Goal: Task Accomplishment & Management: Use online tool/utility

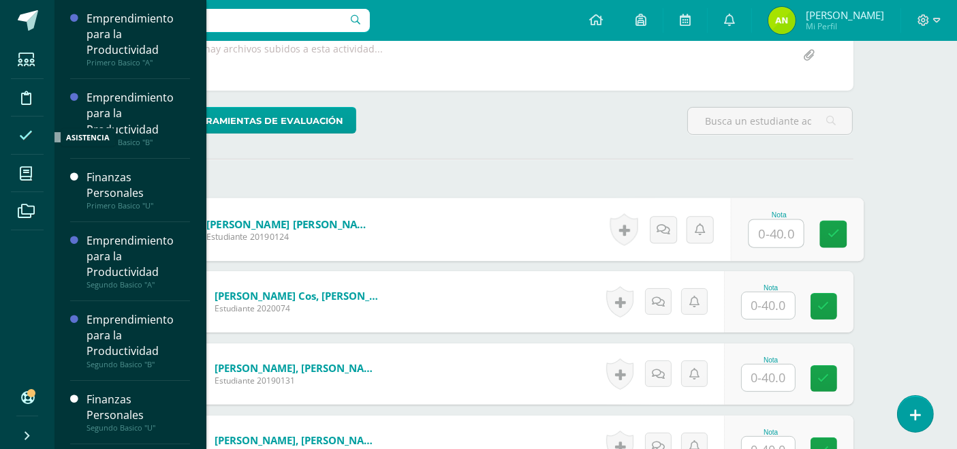
click at [28, 133] on icon at bounding box center [26, 136] width 14 height 14
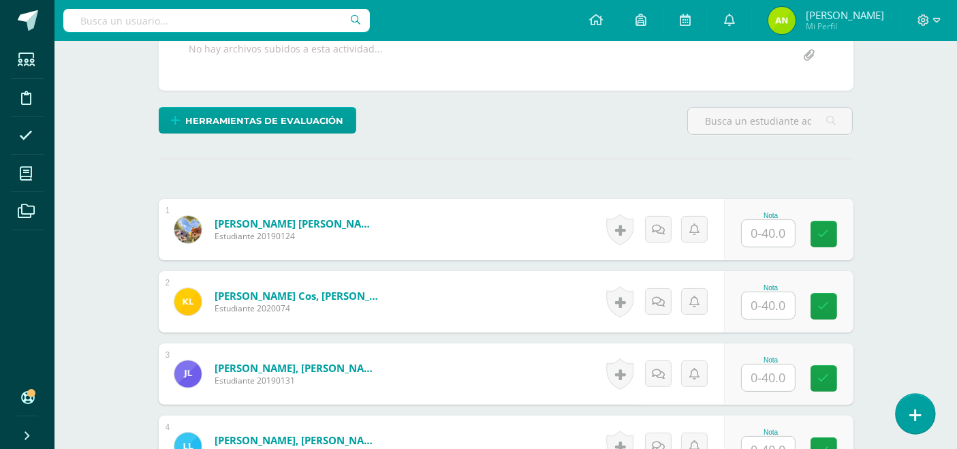
click at [920, 419] on icon at bounding box center [916, 415] width 12 height 16
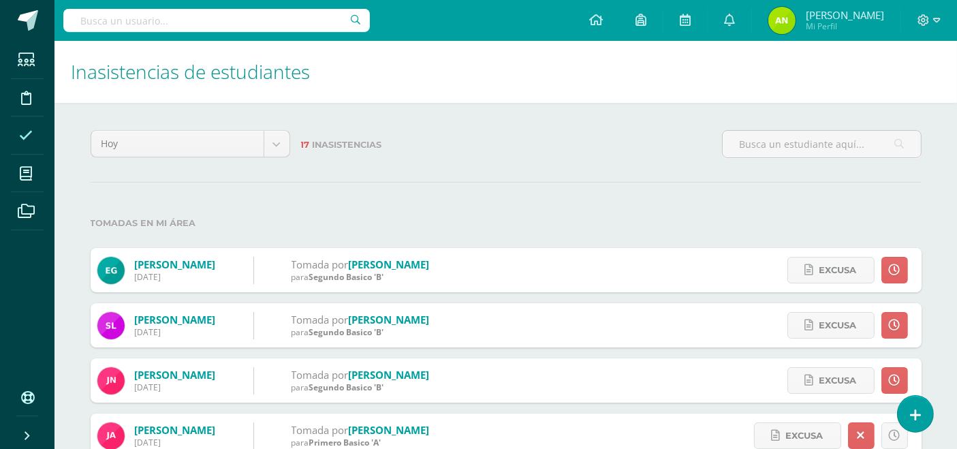
click at [920, 419] on icon at bounding box center [915, 415] width 11 height 14
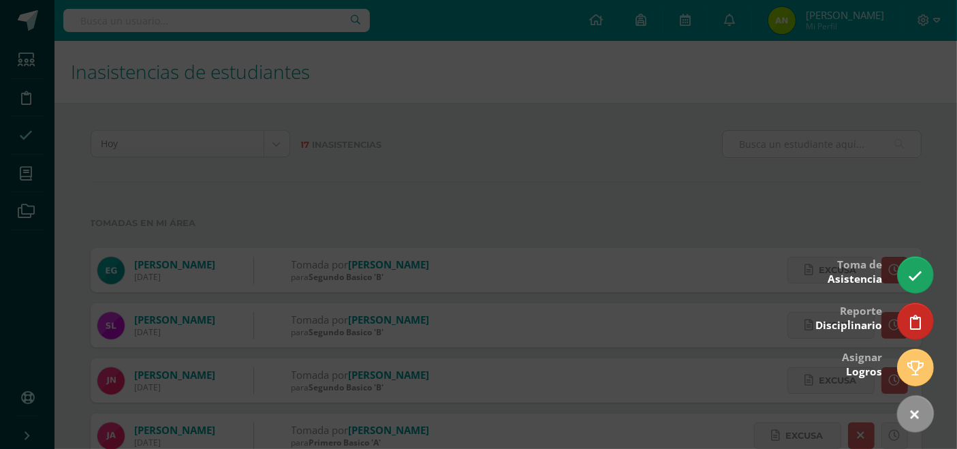
click at [920, 419] on link at bounding box center [915, 413] width 50 height 50
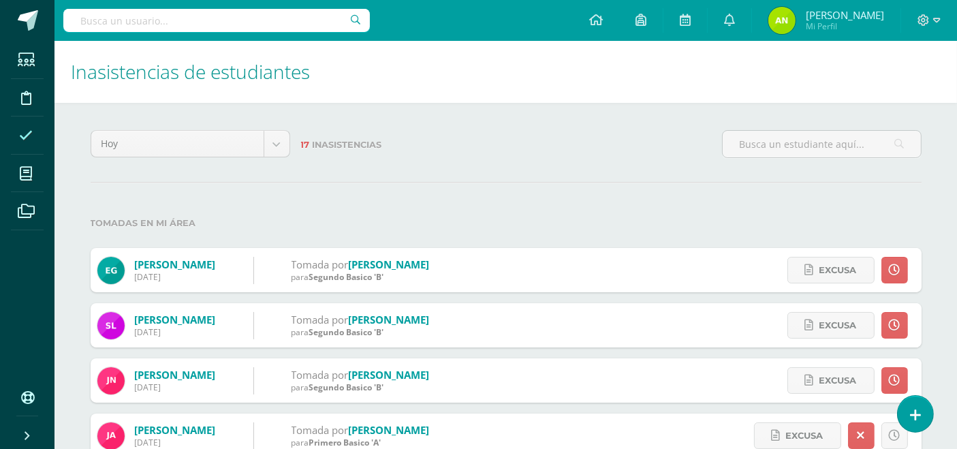
click at [920, 419] on icon at bounding box center [915, 415] width 11 height 14
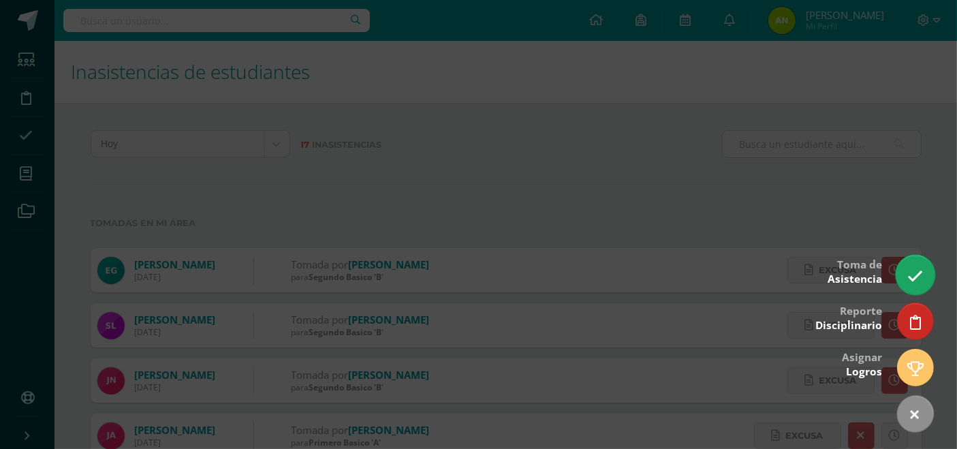
click at [918, 285] on link at bounding box center [915, 275] width 39 height 40
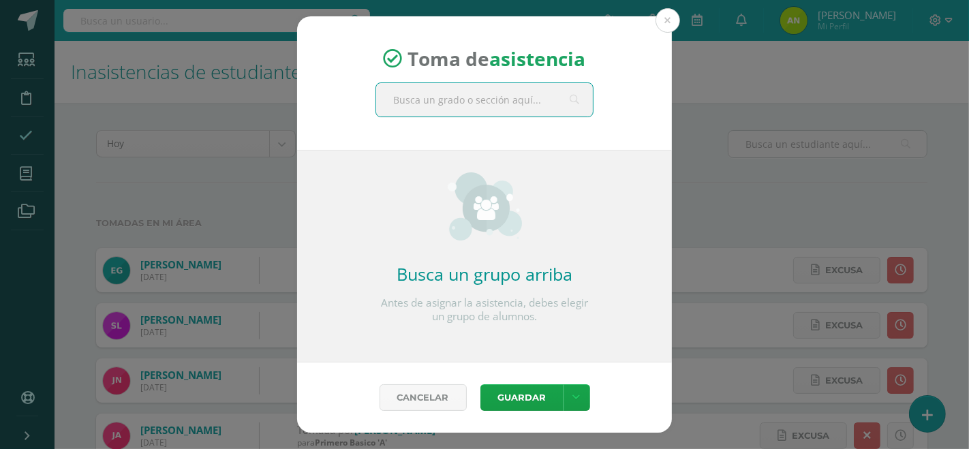
click at [480, 102] on input "text" at bounding box center [484, 99] width 217 height 33
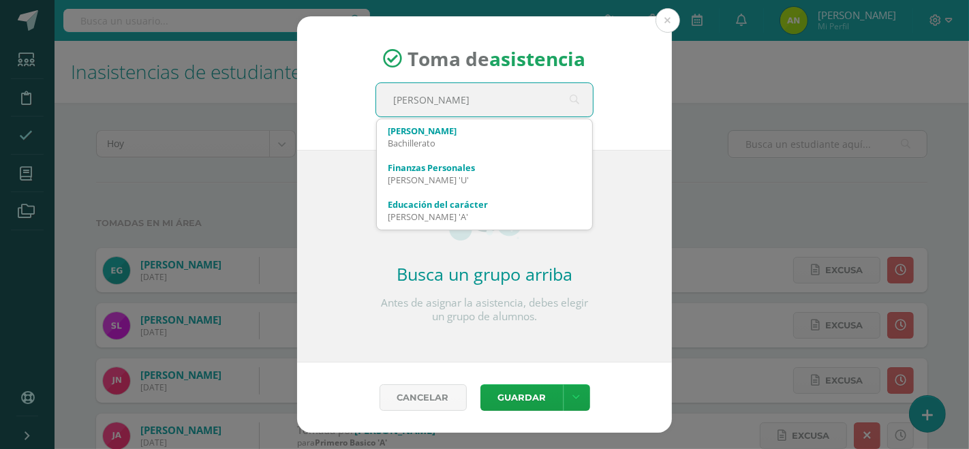
type input "quinto"
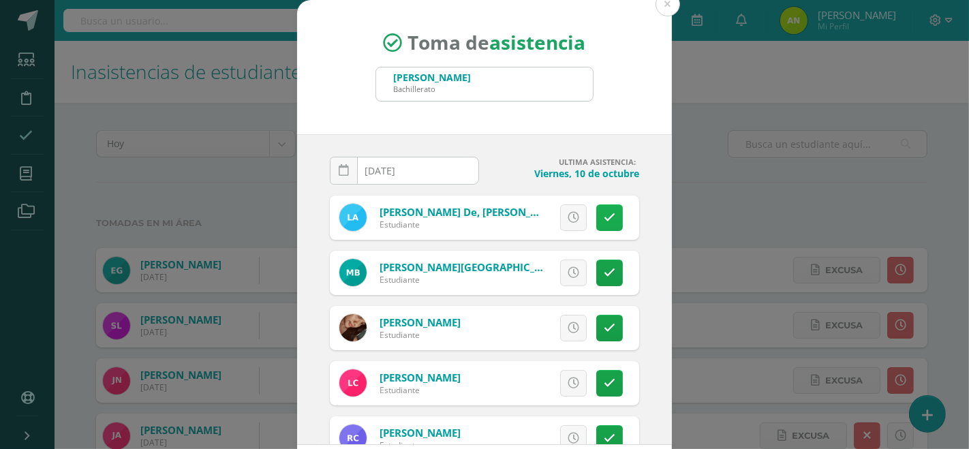
click at [604, 212] on icon at bounding box center [610, 218] width 12 height 12
click at [604, 269] on icon at bounding box center [610, 273] width 12 height 12
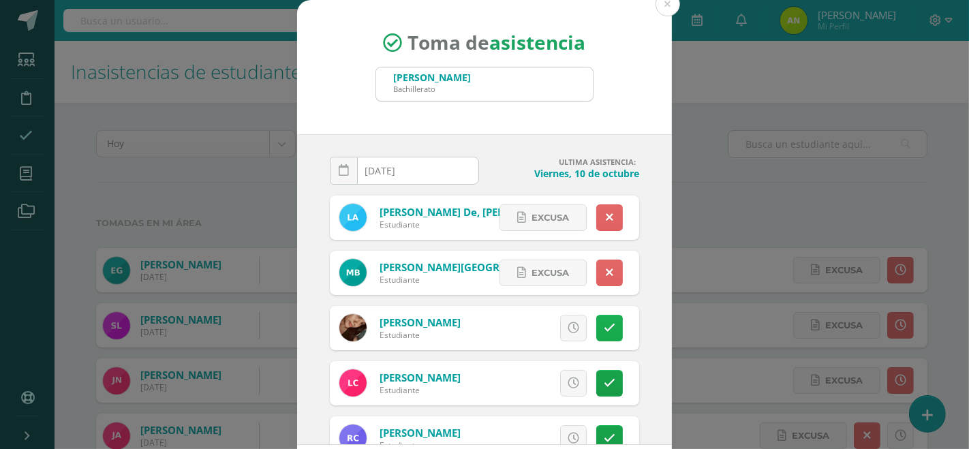
click at [604, 329] on icon at bounding box center [610, 328] width 12 height 12
click at [604, 380] on icon at bounding box center [610, 383] width 12 height 12
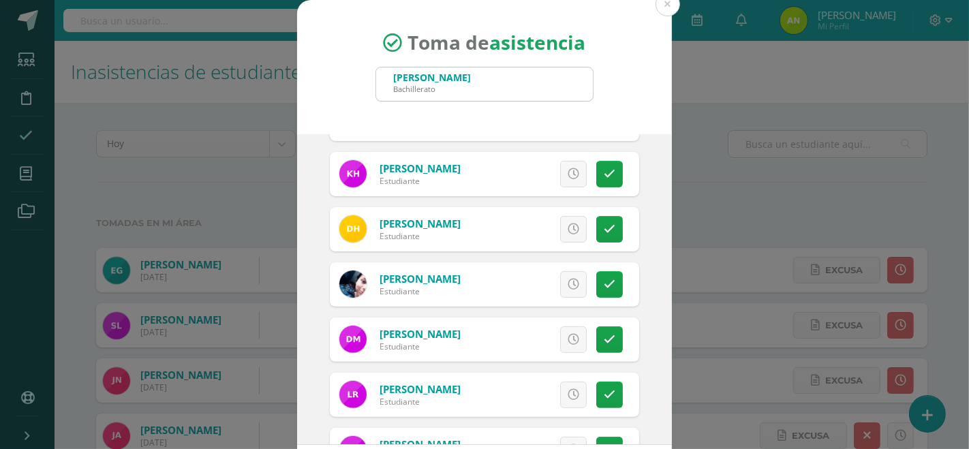
scroll to position [413, 0]
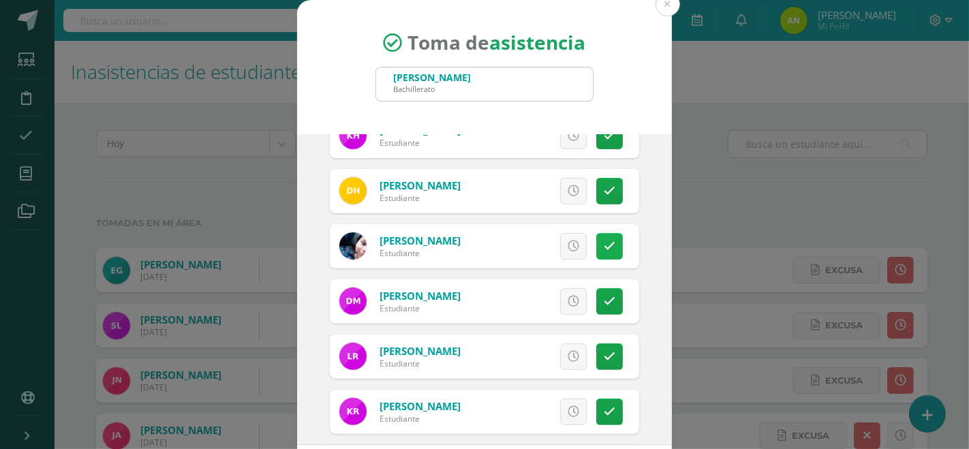
click at [604, 245] on icon at bounding box center [610, 247] width 12 height 12
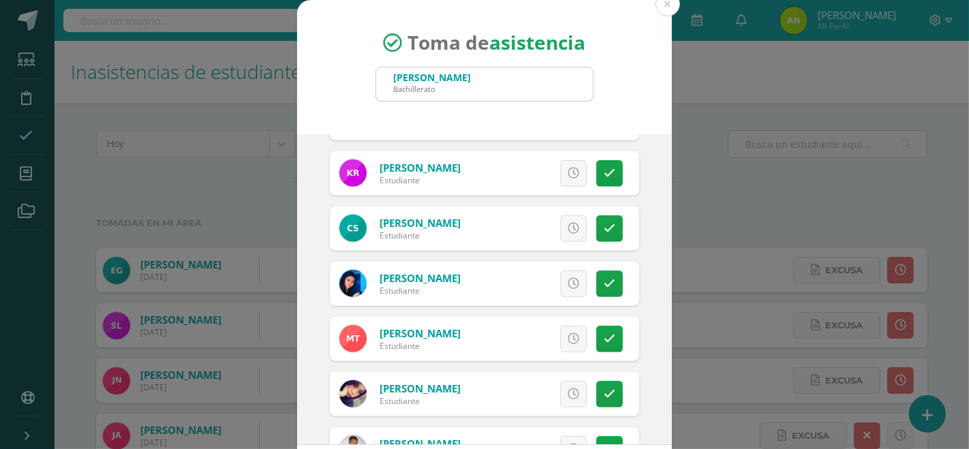
scroll to position [653, 0]
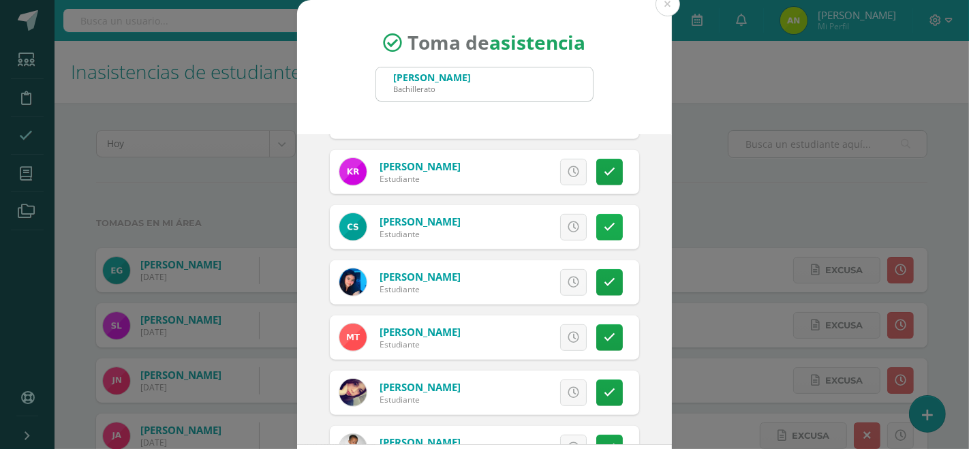
click at [604, 221] on icon at bounding box center [610, 227] width 12 height 12
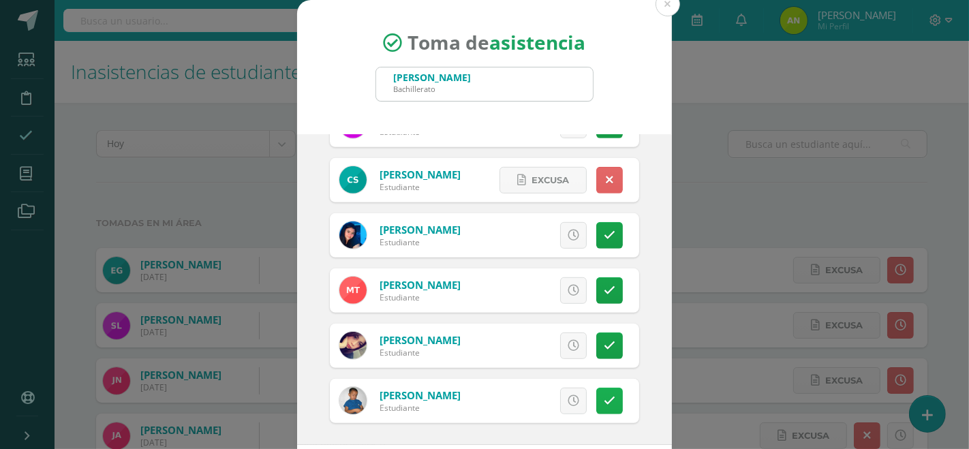
click at [596, 392] on link at bounding box center [609, 401] width 27 height 27
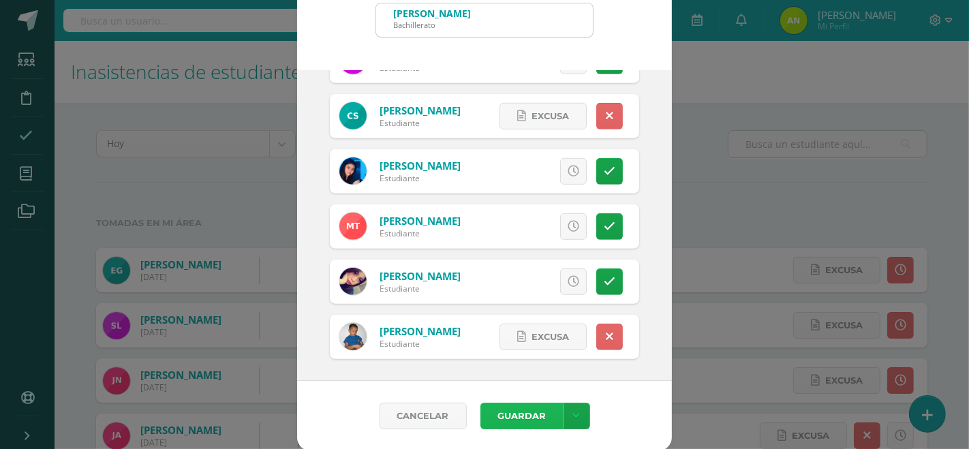
click at [510, 417] on button "Guardar" at bounding box center [521, 416] width 83 height 27
